Goal: Information Seeking & Learning: Learn about a topic

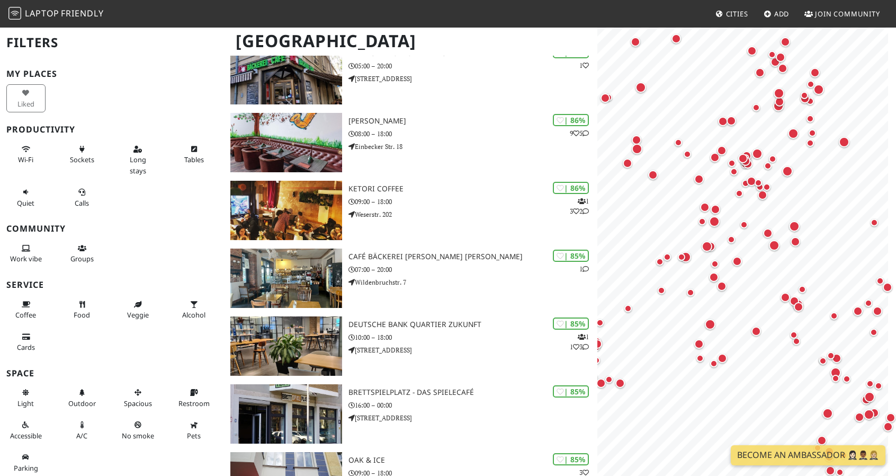
scroll to position [979, 0]
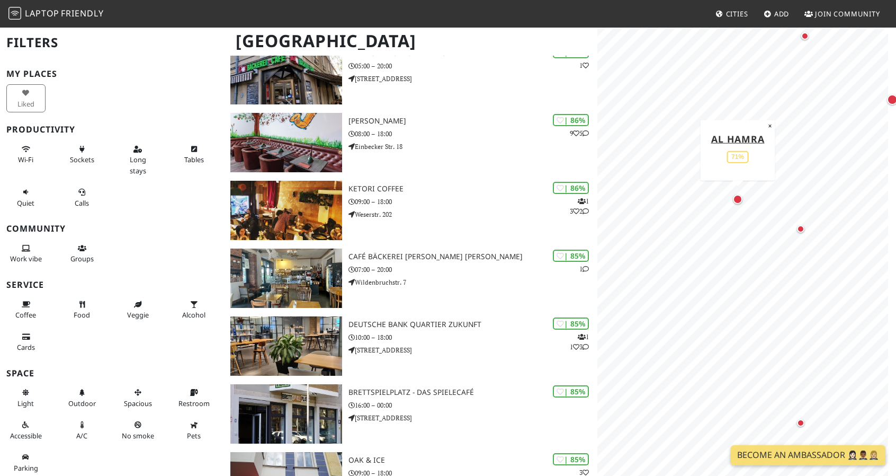
click at [739, 198] on div "Map marker" at bounding box center [738, 199] width 10 height 10
click at [797, 232] on div "Map marker" at bounding box center [801, 228] width 21 height 21
click at [873, 110] on div "Map marker" at bounding box center [873, 113] width 11 height 11
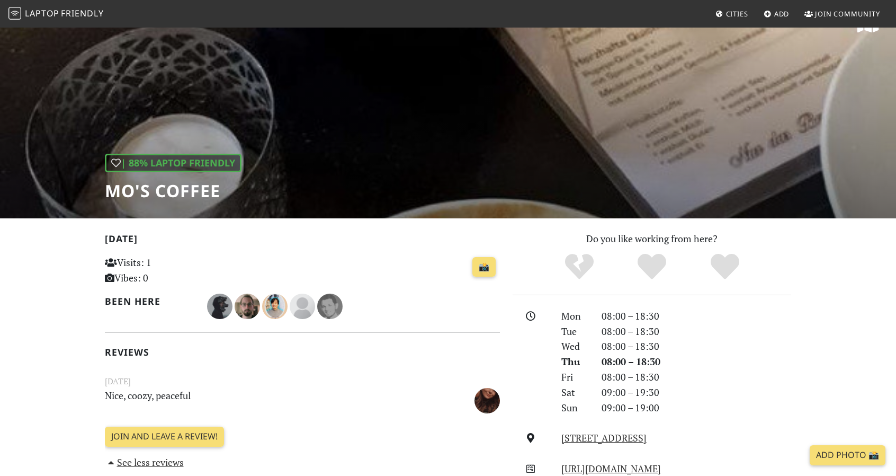
scroll to position [104, 0]
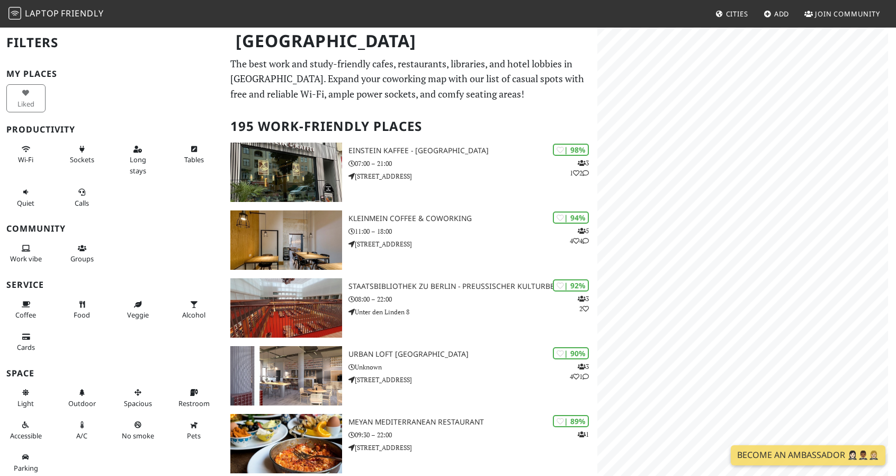
scroll to position [979, 0]
